Goal: Information Seeking & Learning: Understand process/instructions

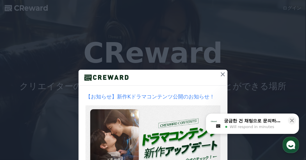
click at [223, 73] on icon at bounding box center [222, 74] width 7 height 7
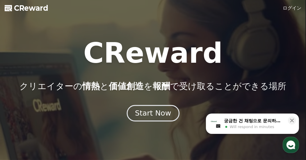
click at [153, 116] on div "Start Now" at bounding box center [153, 113] width 36 height 10
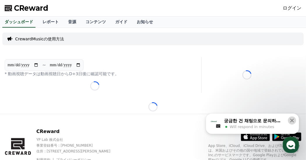
click at [295, 119] on button at bounding box center [292, 121] width 8 height 8
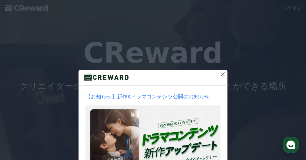
click at [224, 73] on icon at bounding box center [222, 74] width 7 height 7
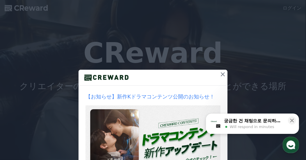
click at [224, 75] on button at bounding box center [222, 74] width 9 height 9
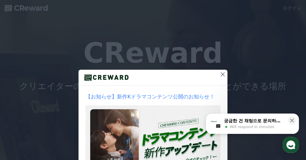
click at [223, 74] on icon at bounding box center [222, 74] width 7 height 7
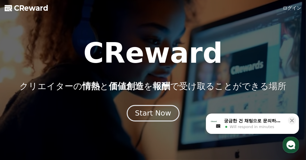
click at [155, 115] on div "Start Now" at bounding box center [153, 113] width 36 height 10
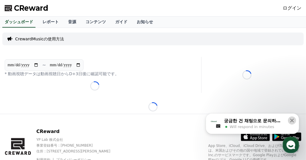
click at [294, 121] on icon at bounding box center [292, 121] width 6 height 6
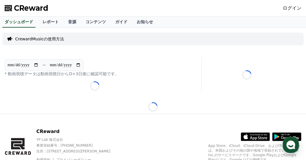
click at [50, 39] on p "CrewardMusicの使用方法" at bounding box center [39, 39] width 49 height 6
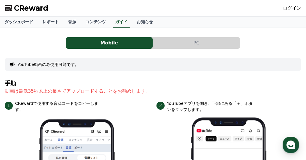
click at [203, 42] on button "PC" at bounding box center [196, 43] width 87 height 12
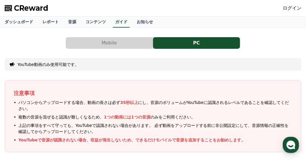
click at [194, 44] on button "PC" at bounding box center [196, 43] width 87 height 12
click at [196, 41] on button "PC" at bounding box center [196, 43] width 87 height 12
click at [104, 38] on button "Mobile" at bounding box center [109, 43] width 87 height 12
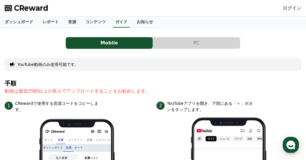
click at [201, 43] on button "PC" at bounding box center [196, 43] width 87 height 12
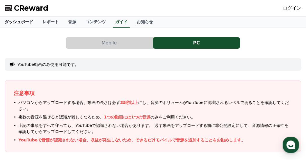
click at [21, 24] on link "ダッシュボード" at bounding box center [19, 22] width 38 height 11
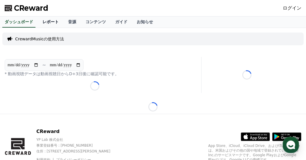
click at [41, 24] on link "レポート" at bounding box center [51, 22] width 26 height 11
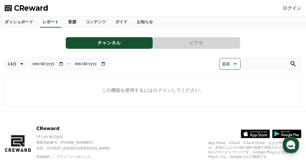
click at [63, 19] on link "音源" at bounding box center [71, 22] width 17 height 11
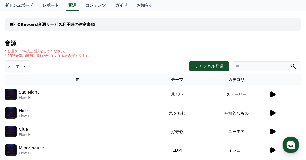
scroll to position [29, 0]
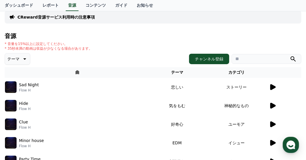
click at [272, 87] on icon at bounding box center [273, 87] width 6 height 6
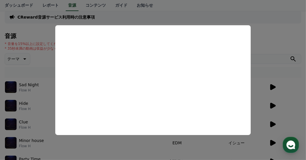
click at [294, 15] on button "close modal" at bounding box center [153, 80] width 306 height 160
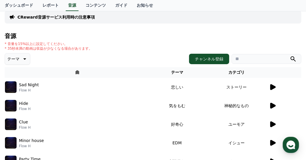
click at [273, 102] on icon at bounding box center [272, 105] width 7 height 7
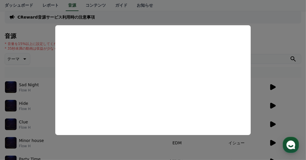
drag, startPoint x: 280, startPoint y: 27, endPoint x: 284, endPoint y: 26, distance: 3.6
click at [281, 27] on button "close modal" at bounding box center [153, 80] width 306 height 160
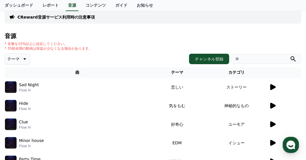
click at [276, 119] on td at bounding box center [285, 124] width 33 height 19
click at [272, 124] on icon at bounding box center [273, 124] width 6 height 6
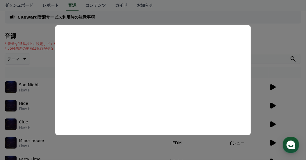
click at [266, 50] on button "close modal" at bounding box center [153, 80] width 306 height 160
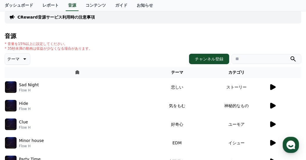
scroll to position [58, 0]
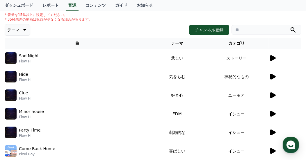
click at [273, 112] on icon at bounding box center [273, 114] width 6 height 6
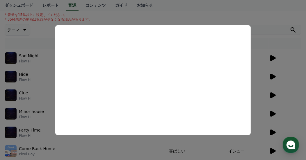
click at [272, 33] on button "close modal" at bounding box center [153, 80] width 306 height 160
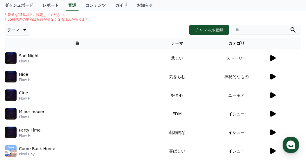
click at [272, 131] on icon at bounding box center [273, 133] width 6 height 6
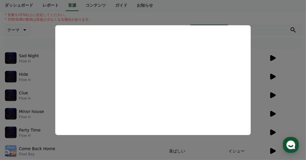
click at [265, 13] on button "close modal" at bounding box center [153, 80] width 306 height 160
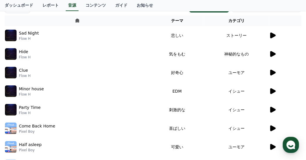
scroll to position [87, 0]
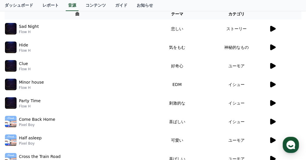
click at [273, 121] on icon at bounding box center [273, 122] width 6 height 6
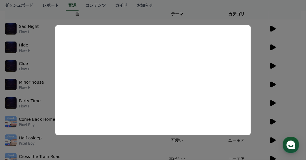
click at [287, 17] on button "close modal" at bounding box center [153, 80] width 306 height 160
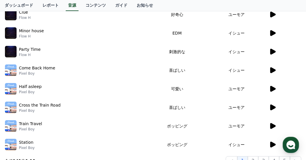
scroll to position [145, 0]
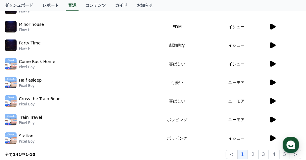
click at [273, 116] on icon at bounding box center [272, 119] width 7 height 7
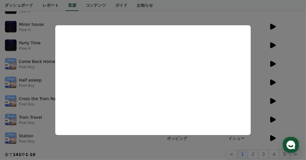
click at [231, 9] on button "close modal" at bounding box center [153, 80] width 306 height 160
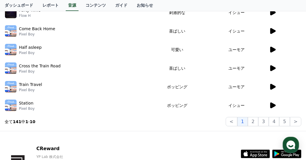
scroll to position [203, 0]
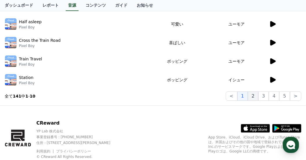
click at [258, 95] on button "2" at bounding box center [253, 96] width 10 height 9
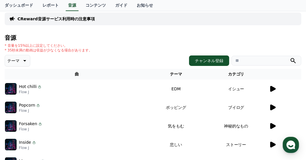
scroll to position [58, 0]
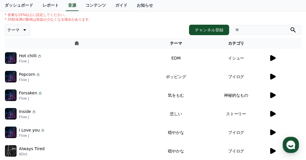
click at [273, 59] on icon at bounding box center [273, 58] width 6 height 6
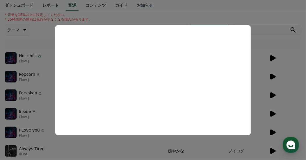
click at [266, 34] on button "close modal" at bounding box center [153, 80] width 306 height 160
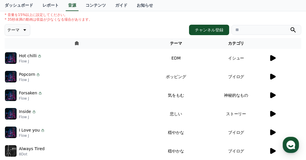
click at [273, 74] on icon at bounding box center [272, 76] width 7 height 7
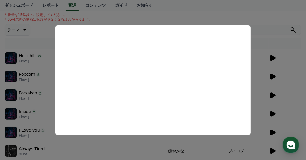
click at [268, 10] on button "close modal" at bounding box center [153, 80] width 306 height 160
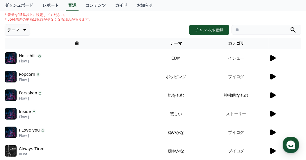
click at [276, 93] on div at bounding box center [285, 95] width 32 height 7
click at [272, 95] on icon at bounding box center [273, 95] width 6 height 6
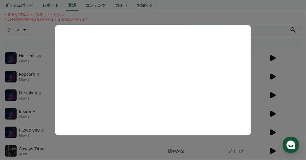
click at [261, 10] on button "close modal" at bounding box center [153, 80] width 306 height 160
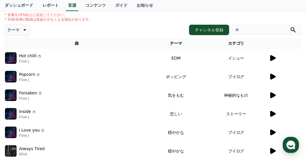
click at [272, 130] on icon at bounding box center [273, 133] width 6 height 6
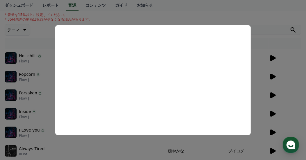
click at [265, 13] on button "close modal" at bounding box center [153, 80] width 306 height 160
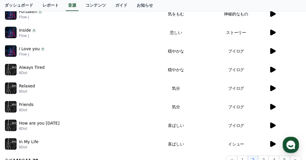
scroll to position [145, 0]
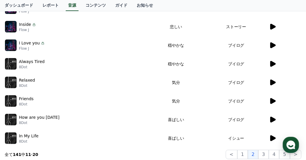
click at [274, 82] on icon at bounding box center [273, 83] width 6 height 6
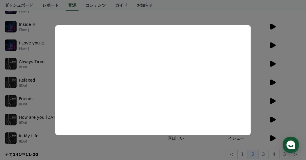
click at [202, 10] on button "close modal" at bounding box center [153, 80] width 306 height 160
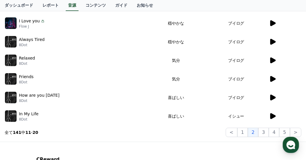
scroll to position [174, 0]
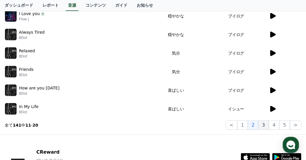
click at [269, 126] on button "3" at bounding box center [263, 125] width 10 height 9
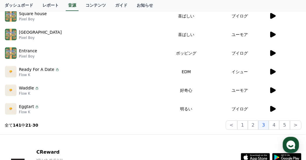
click at [271, 14] on icon at bounding box center [273, 16] width 6 height 6
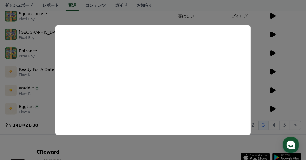
click at [147, 12] on button "close modal" at bounding box center [153, 80] width 306 height 160
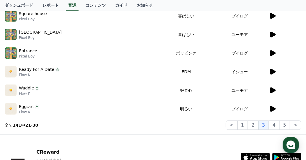
click at [274, 90] on icon at bounding box center [273, 90] width 6 height 6
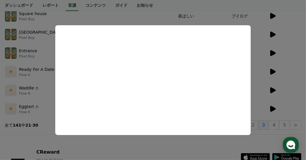
click at [157, 8] on button "close modal" at bounding box center [153, 80] width 306 height 160
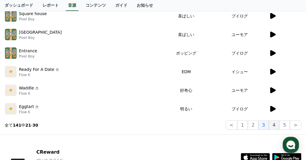
click at [276, 124] on button "4" at bounding box center [274, 125] width 10 height 9
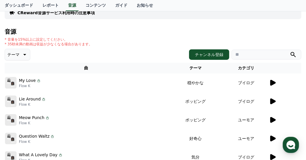
scroll to position [42, 0]
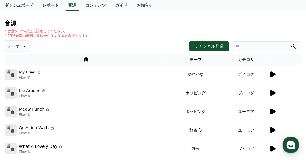
click at [23, 46] on icon at bounding box center [24, 46] width 3 height 1
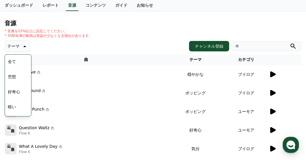
click at [31, 43] on div "テーマ テーマ 全て 空想 好奇心 暗い 明るい ポッピング 刺激的な 反転 雄壮な 劇的な 喜ばしい 気分 EDM 溝 悲しい 穏やかな 可愛い 感動的な …" at bounding box center [153, 46] width 296 height 12
click at [44, 42] on div "テーマ テーマ 全て 空想 好奇心 暗い 明るい ポッピング 刺激的な 反転 雄壮な 劇的な 喜ばしい 気分 EDM 溝 悲しい 穏やかな 可愛い 感動的な …" at bounding box center [153, 46] width 296 height 12
click at [274, 74] on icon at bounding box center [273, 74] width 6 height 6
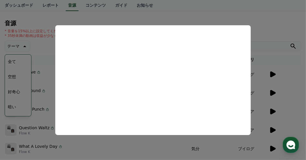
click at [40, 49] on button "close modal" at bounding box center [153, 80] width 306 height 160
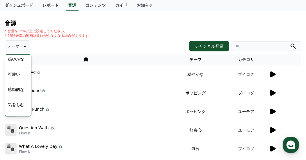
scroll to position [239, 0]
click at [14, 79] on button "感動的な" at bounding box center [16, 79] width 21 height 13
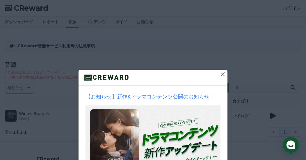
click at [221, 74] on icon at bounding box center [223, 74] width 4 height 4
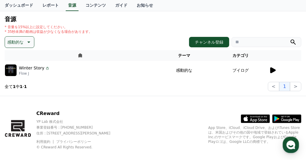
scroll to position [53, 0]
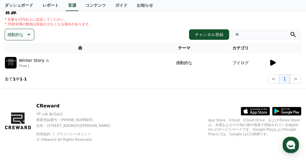
click at [274, 66] on td at bounding box center [285, 62] width 33 height 19
click at [272, 61] on icon at bounding box center [273, 63] width 6 height 6
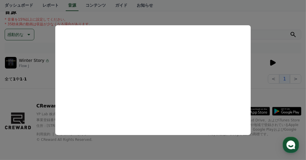
click at [261, 19] on button "close modal" at bounding box center [153, 80] width 306 height 160
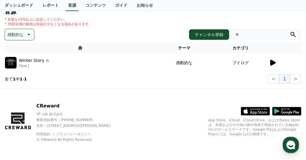
click at [30, 35] on icon at bounding box center [28, 34] width 7 height 7
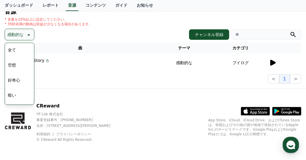
click at [8, 47] on button "全て" at bounding box center [12, 50] width 13 height 13
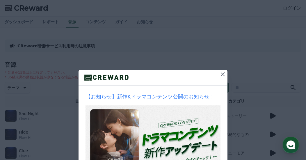
click at [219, 75] on icon at bounding box center [222, 74] width 7 height 7
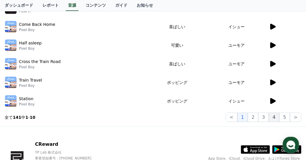
scroll to position [203, 0]
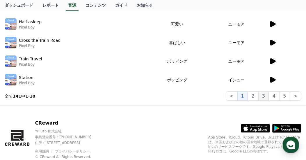
click at [269, 97] on button "3" at bounding box center [263, 96] width 10 height 9
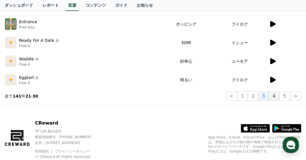
click at [275, 97] on button "4" at bounding box center [274, 96] width 10 height 9
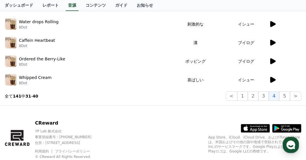
click at [272, 78] on icon at bounding box center [273, 80] width 6 height 6
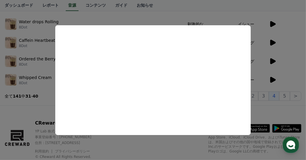
click at [175, 10] on button "close modal" at bounding box center [153, 80] width 306 height 160
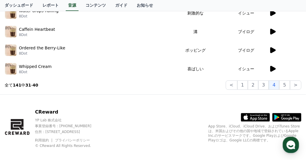
scroll to position [220, 0]
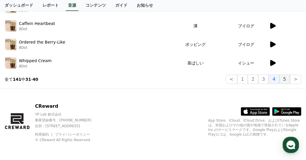
click at [287, 78] on button "5" at bounding box center [284, 79] width 10 height 9
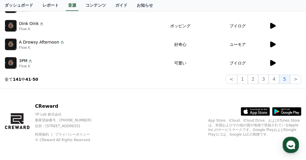
click at [275, 45] on icon at bounding box center [272, 44] width 7 height 7
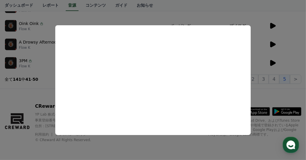
click at [144, 11] on button "close modal" at bounding box center [153, 80] width 306 height 160
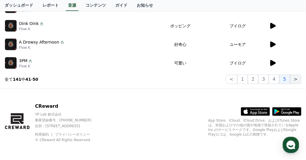
click at [297, 80] on button ">" at bounding box center [295, 79] width 11 height 9
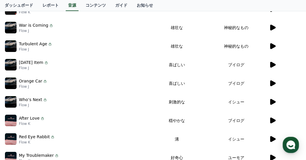
scroll to position [75, 0]
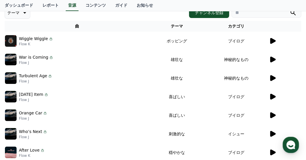
click at [271, 40] on icon at bounding box center [273, 41] width 6 height 6
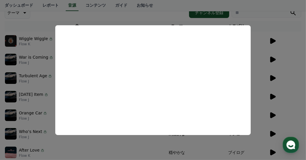
click at [148, 12] on button "close modal" at bounding box center [153, 80] width 306 height 160
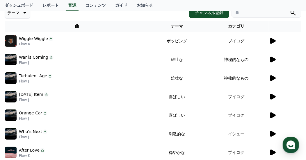
click at [273, 76] on icon at bounding box center [273, 78] width 6 height 6
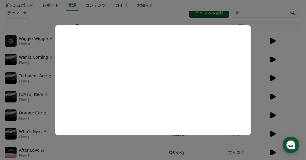
click at [268, 7] on button "close modal" at bounding box center [153, 80] width 306 height 160
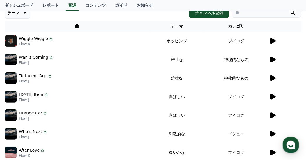
click at [273, 59] on icon at bounding box center [273, 60] width 6 height 6
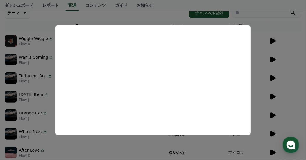
click at [260, 8] on button "close modal" at bounding box center [153, 80] width 306 height 160
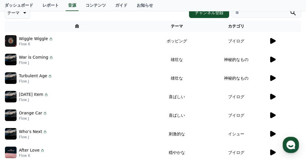
click at [274, 78] on icon at bounding box center [273, 78] width 6 height 6
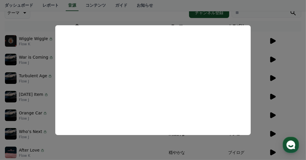
click at [278, 10] on button "close modal" at bounding box center [153, 80] width 306 height 160
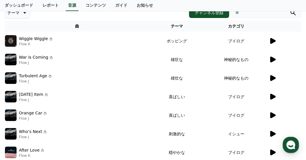
drag, startPoint x: 273, startPoint y: 77, endPoint x: 276, endPoint y: 74, distance: 4.1
click at [276, 75] on div at bounding box center [285, 78] width 32 height 7
click at [271, 78] on icon at bounding box center [273, 78] width 6 height 6
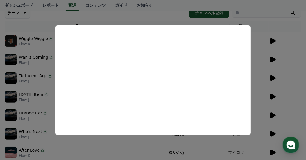
click at [255, 11] on button "close modal" at bounding box center [153, 80] width 306 height 160
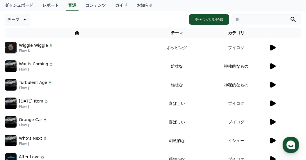
scroll to position [66, 0]
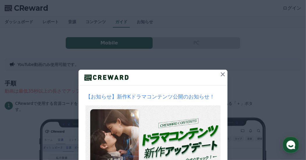
click at [223, 73] on icon at bounding box center [222, 74] width 7 height 7
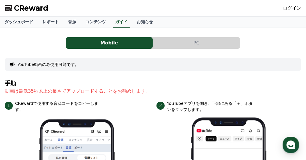
click at [200, 43] on button "PC" at bounding box center [196, 43] width 87 height 12
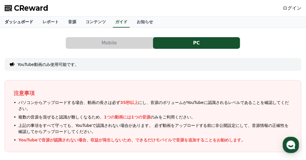
click at [8, 20] on link "ダッシュボード" at bounding box center [19, 22] width 38 height 11
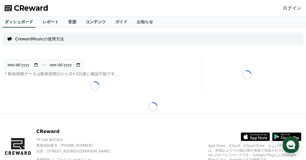
click at [87, 21] on link "コンテンツ" at bounding box center [96, 22] width 30 height 11
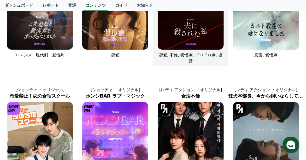
scroll to position [58, 0]
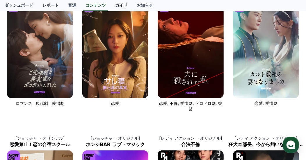
click at [110, 7] on link "ガイド" at bounding box center [121, 5] width 22 height 11
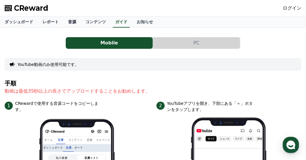
click at [63, 24] on link "音源" at bounding box center [71, 22] width 17 height 11
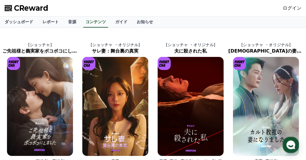
scroll to position [58, 0]
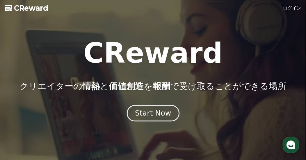
click at [149, 113] on div "Start Now" at bounding box center [153, 113] width 36 height 10
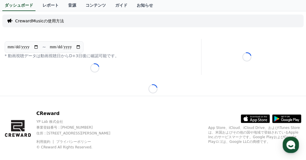
scroll to position [26, 0]
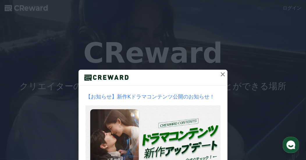
click at [222, 75] on icon at bounding box center [222, 74] width 7 height 7
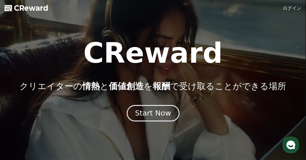
click at [151, 117] on div "Start Now" at bounding box center [153, 113] width 36 height 10
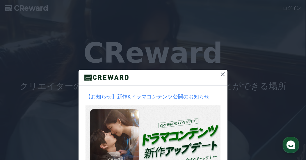
click at [220, 71] on icon at bounding box center [222, 74] width 7 height 7
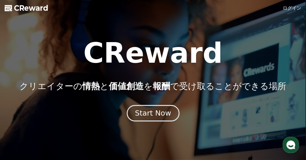
click at [166, 113] on div "Start Now" at bounding box center [153, 113] width 36 height 10
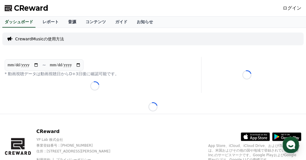
click at [63, 22] on link "音源" at bounding box center [71, 22] width 17 height 11
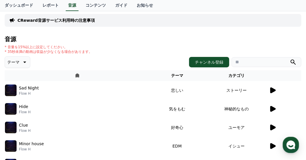
scroll to position [17, 0]
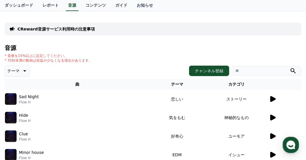
click at [81, 6] on link "コンテンツ" at bounding box center [96, 5] width 30 height 11
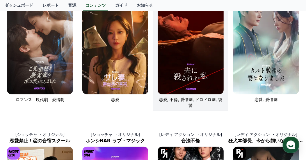
scroll to position [29, 0]
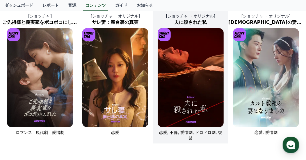
click at [188, 91] on img at bounding box center [191, 77] width 66 height 99
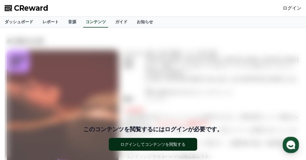
click at [153, 142] on div "ログインしてコンテンツを閲覧する" at bounding box center [152, 145] width 65 height 6
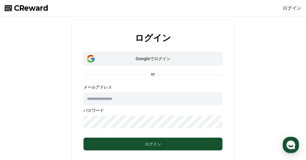
click at [150, 58] on div "Googleでログイン" at bounding box center [153, 59] width 122 height 6
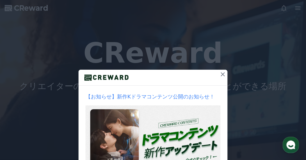
click at [221, 76] on icon at bounding box center [222, 74] width 7 height 7
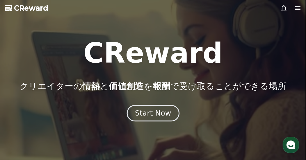
click at [159, 114] on div "Start Now" at bounding box center [153, 113] width 36 height 10
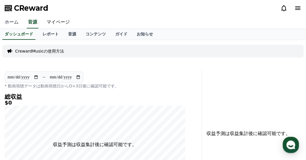
click at [11, 22] on link "ホーム" at bounding box center [11, 22] width 23 height 12
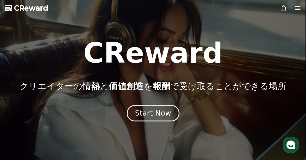
click at [153, 114] on div "Start Now" at bounding box center [153, 113] width 36 height 10
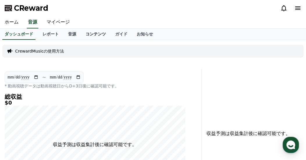
click at [85, 31] on link "コンテンツ" at bounding box center [96, 34] width 30 height 11
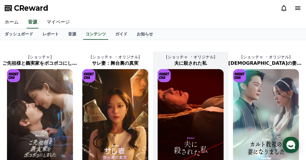
click at [185, 131] on img at bounding box center [191, 118] width 66 height 99
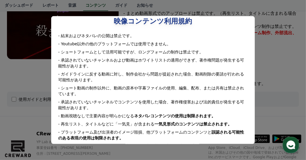
scroll to position [17, 0]
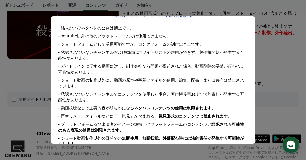
select select
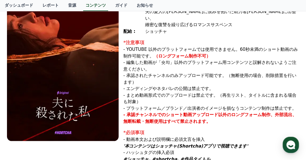
scroll to position [75, 0]
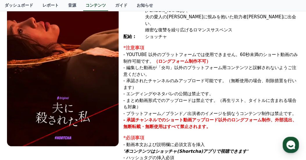
click at [88, 79] on img at bounding box center [63, 67] width 112 height 159
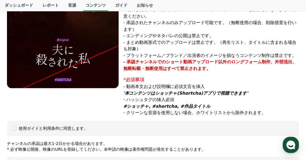
scroll to position [0, 0]
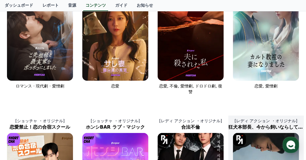
scroll to position [87, 0]
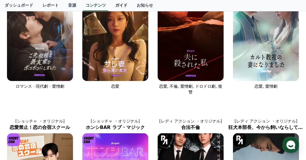
click at [110, 4] on link "ガイド" at bounding box center [121, 5] width 22 height 11
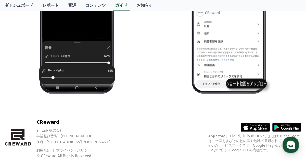
scroll to position [734, 0]
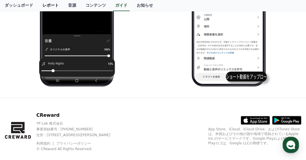
scroll to position [87, 0]
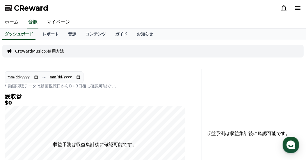
click at [41, 50] on p "CrewardMusicの使用方法" at bounding box center [39, 51] width 49 height 6
